Goal: Transaction & Acquisition: Download file/media

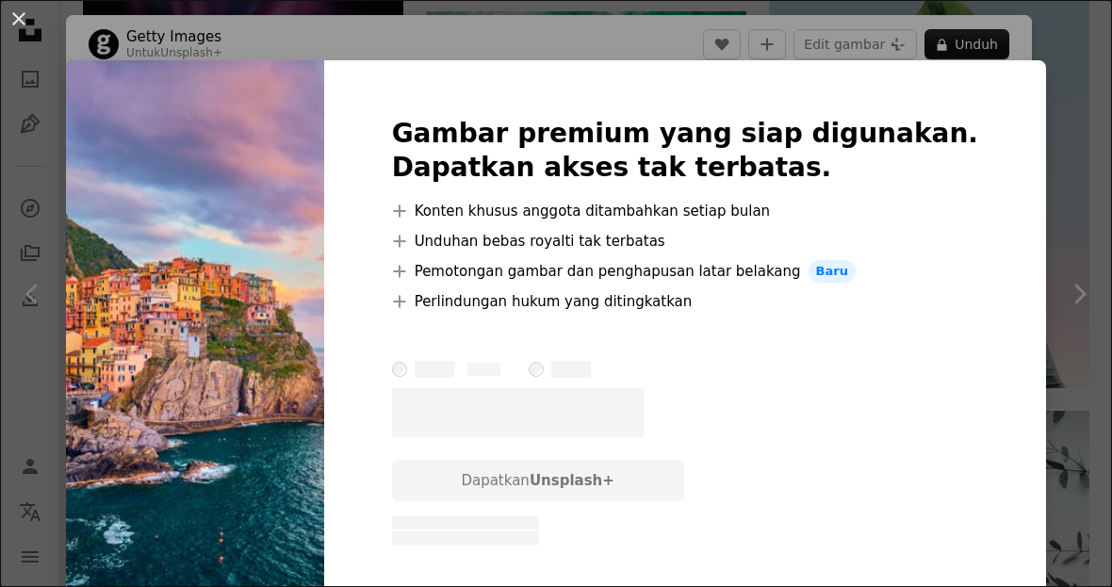
scroll to position [17804, 0]
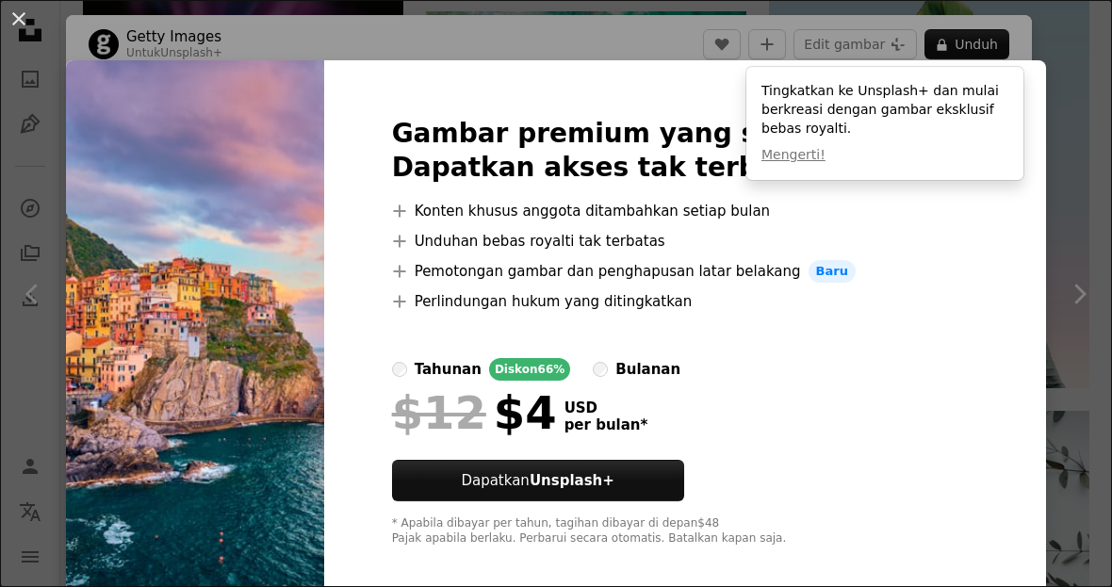
click at [24, 29] on button "An X shape" at bounding box center [19, 19] width 23 height 23
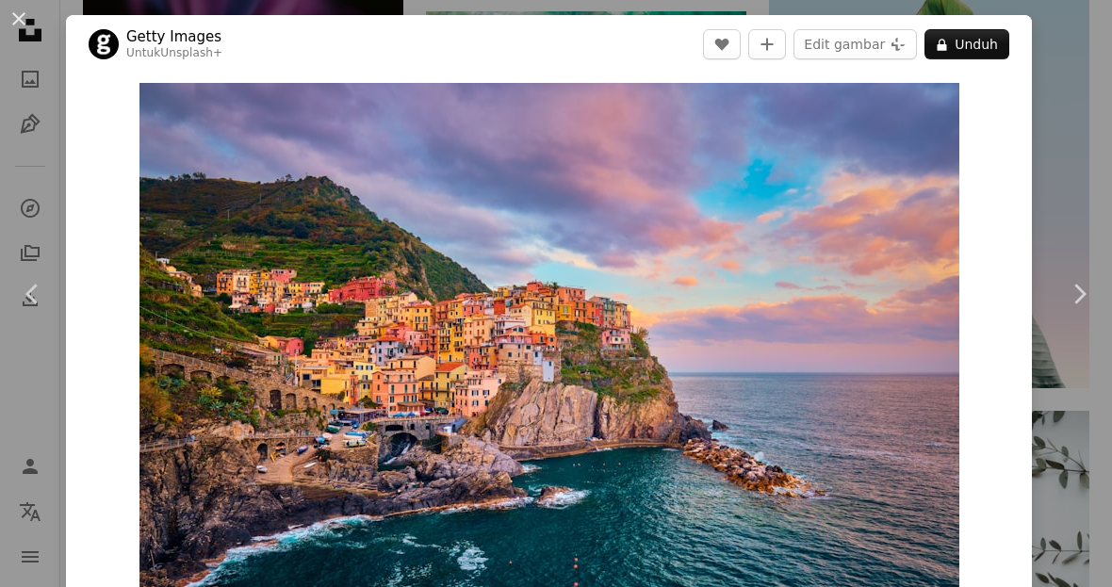
click at [30, 27] on button "An X shape" at bounding box center [19, 19] width 23 height 23
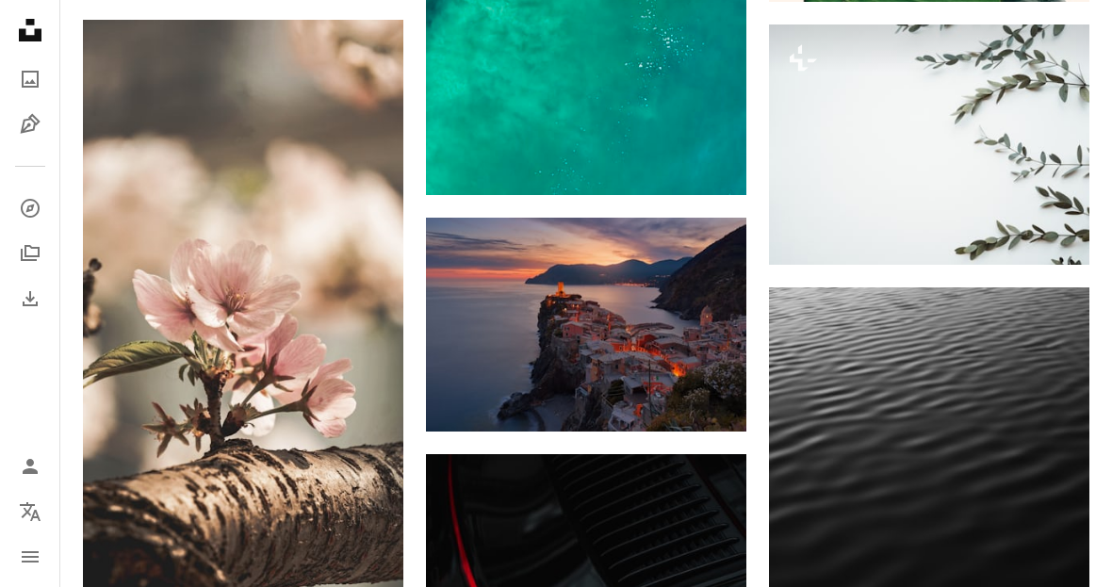
scroll to position [18190, 0]
click at [642, 348] on img at bounding box center [586, 325] width 320 height 214
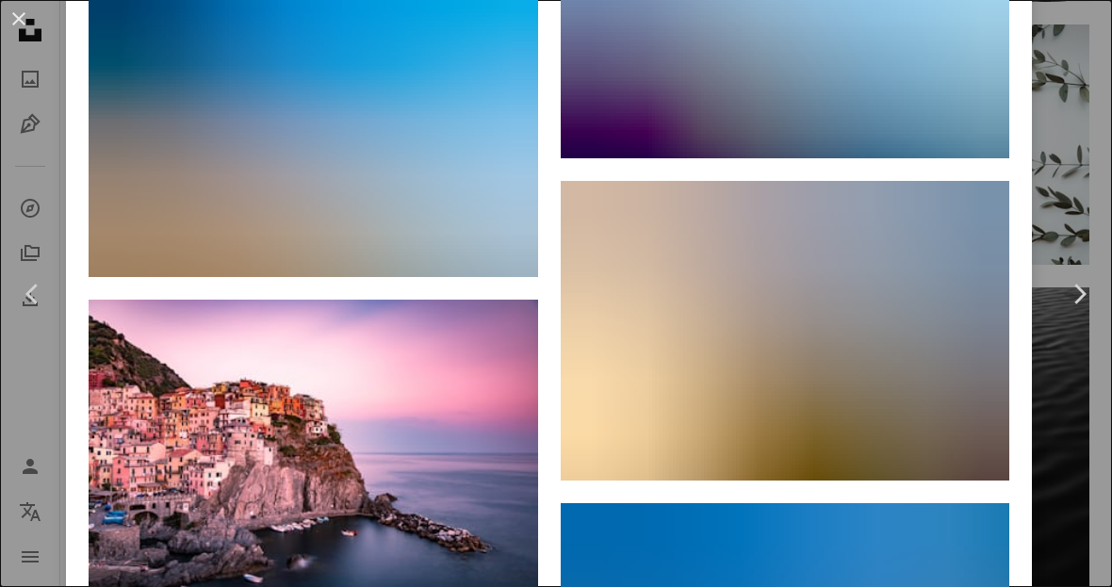
scroll to position [5131, 0]
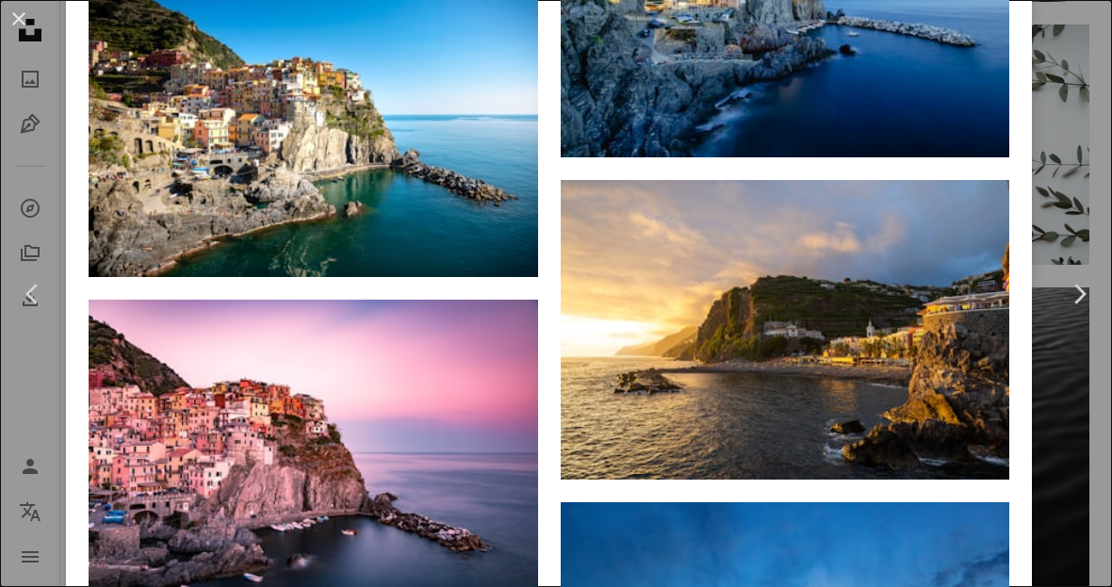
click at [472, 523] on img at bounding box center [313, 450] width 449 height 300
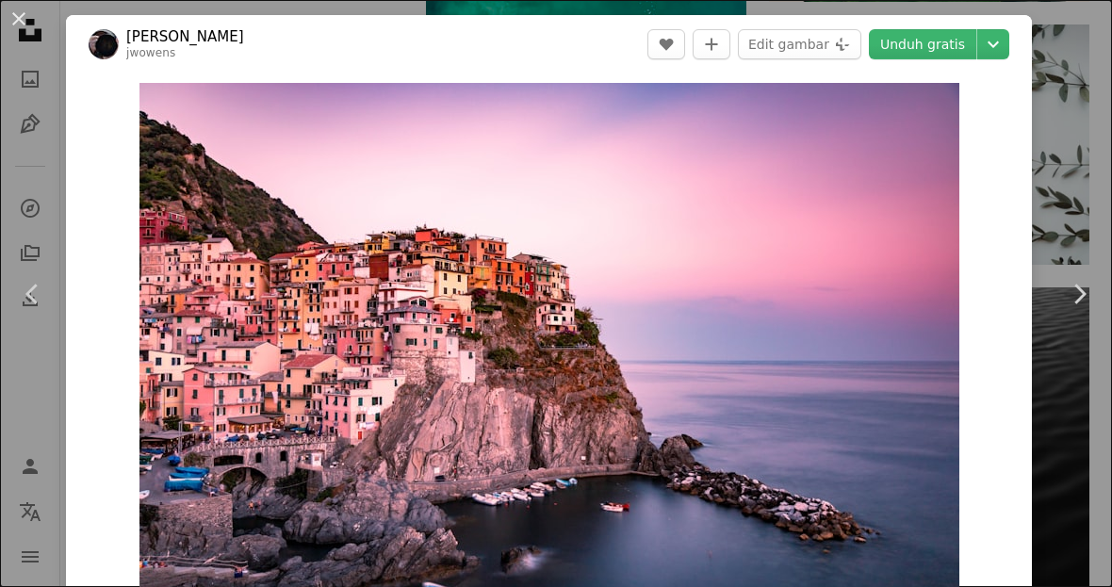
click at [960, 36] on link "Unduh gratis" at bounding box center [922, 44] width 107 height 30
click at [964, 50] on link "Unduh gratis" at bounding box center [922, 44] width 107 height 30
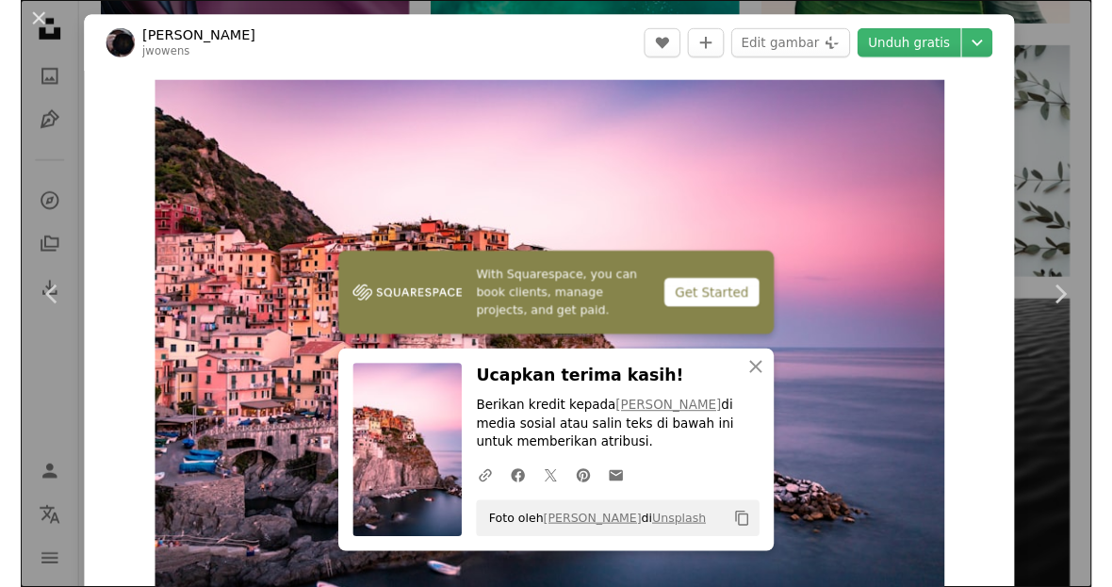
scroll to position [18190, 0]
